Goal: Information Seeking & Learning: Find specific page/section

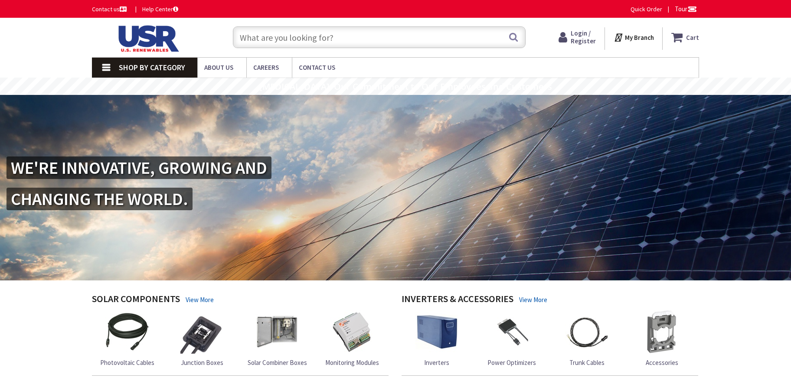
click at [587, 34] on span "Login / Register" at bounding box center [582, 37] width 25 height 16
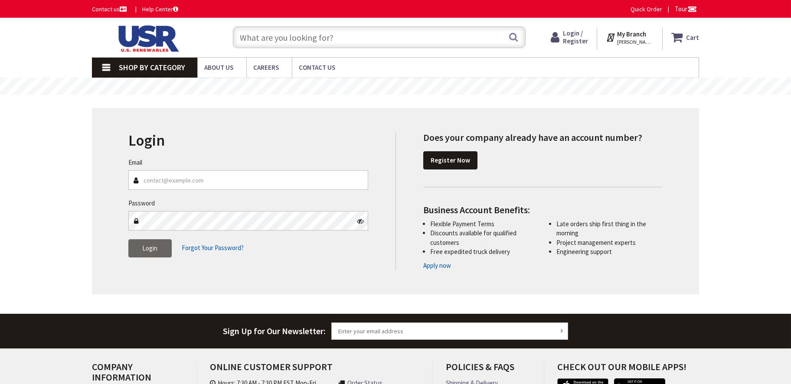
click at [171, 179] on input "Email" at bounding box center [248, 180] width 240 height 20
click at [172, 176] on input "Email" at bounding box center [248, 180] width 240 height 20
click at [698, 101] on div "Login Invalid login or password Email Password Login Forgot Your Password?" at bounding box center [395, 204] width 607 height 219
click at [269, 35] on input "text" at bounding box center [379, 37] width 293 height 22
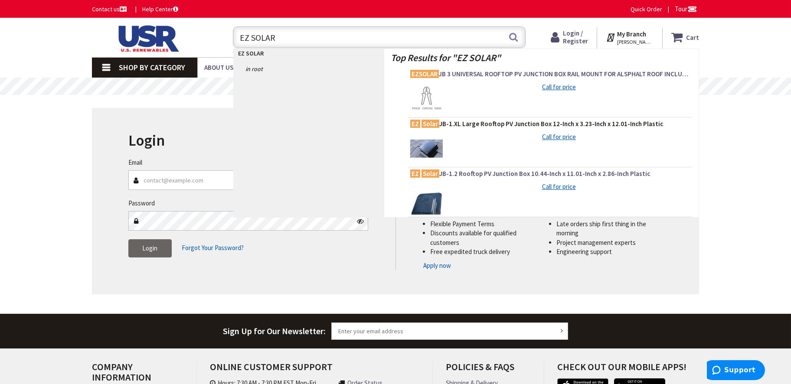
type input "EZ SOLAR"
click at [456, 120] on span "EZ Solar JB-1.XL Large Rooftop PV Junction Box 12-Inch x 3.23-Inch x 12.01-Inch…" at bounding box center [550, 124] width 280 height 9
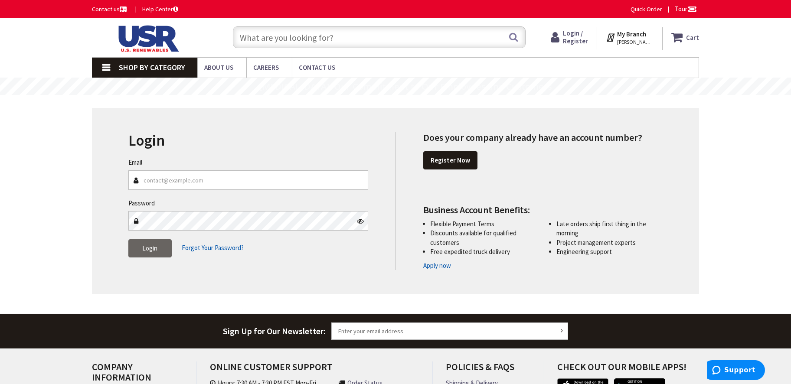
click at [290, 36] on input "text" at bounding box center [379, 37] width 293 height 22
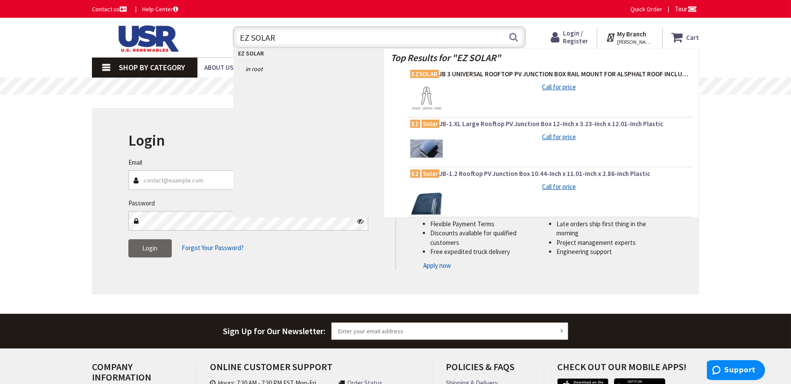
type input "EZ SOLAR"
click at [468, 72] on span "EZSOLAR JB 3 UNIVERSAL ROOFTOP PV JUNCTION BOX RAIL MOUNT FOR ALSPHALT ROOF INC…" at bounding box center [550, 74] width 280 height 9
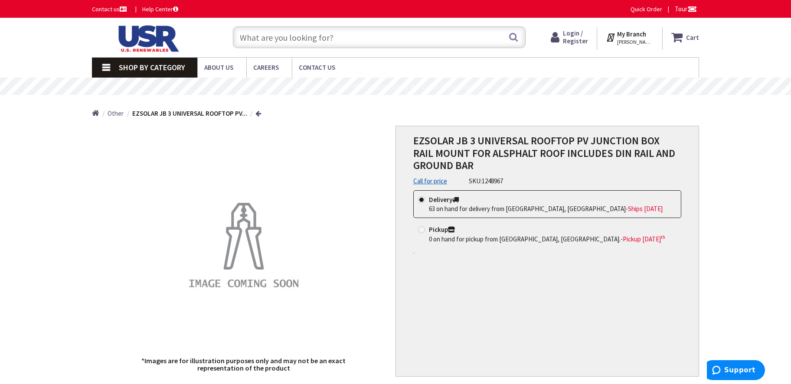
click at [273, 36] on input "text" at bounding box center [379, 37] width 293 height 22
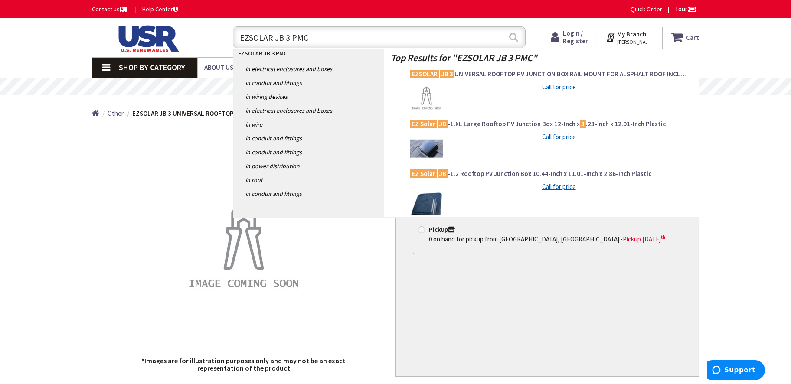
type input "EZSOLAR JB 3 PMC"
click at [512, 35] on button "Search" at bounding box center [513, 37] width 11 height 20
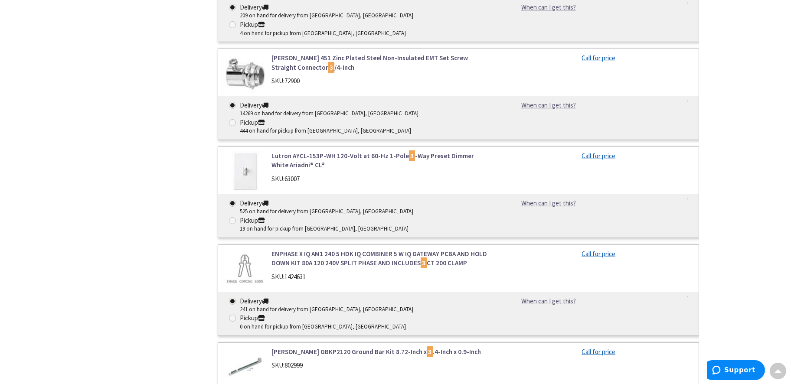
scroll to position [1069, 0]
